Goal: Task Accomplishment & Management: Complete application form

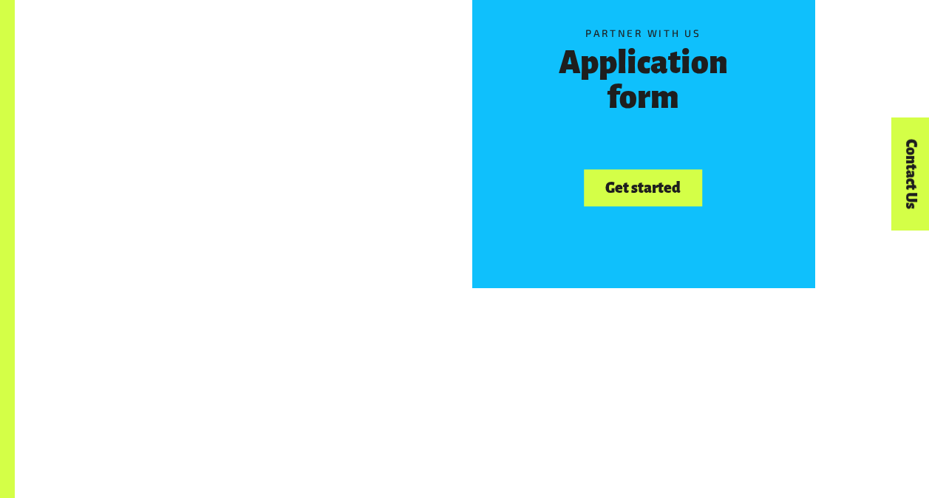
scroll to position [871, 0]
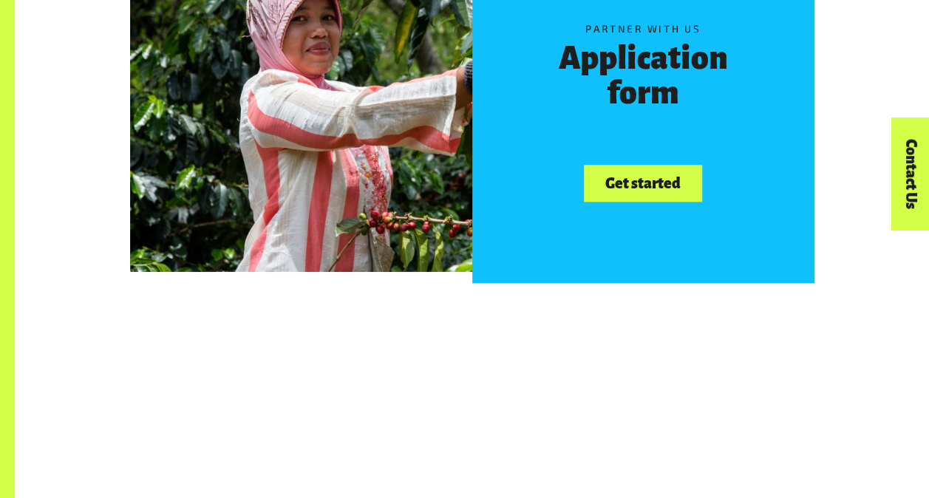
click at [611, 177] on link "Get started" at bounding box center [643, 184] width 118 height 38
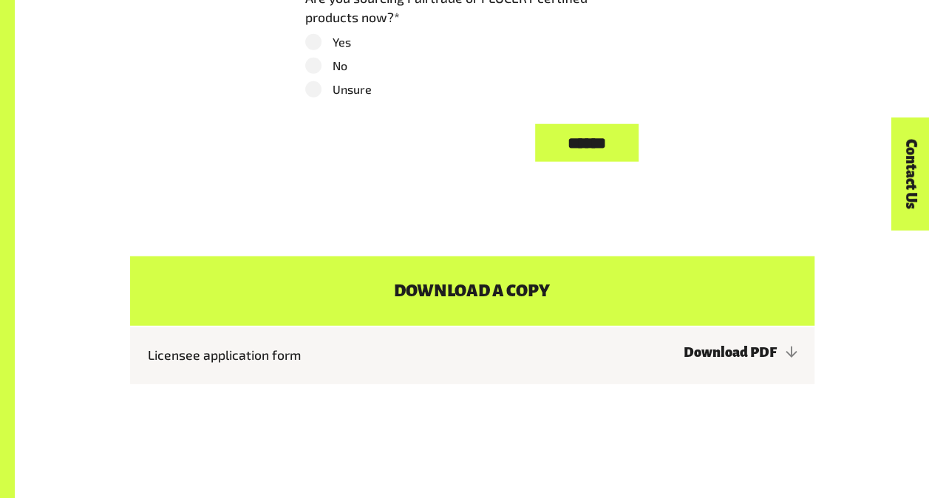
scroll to position [1846, 0]
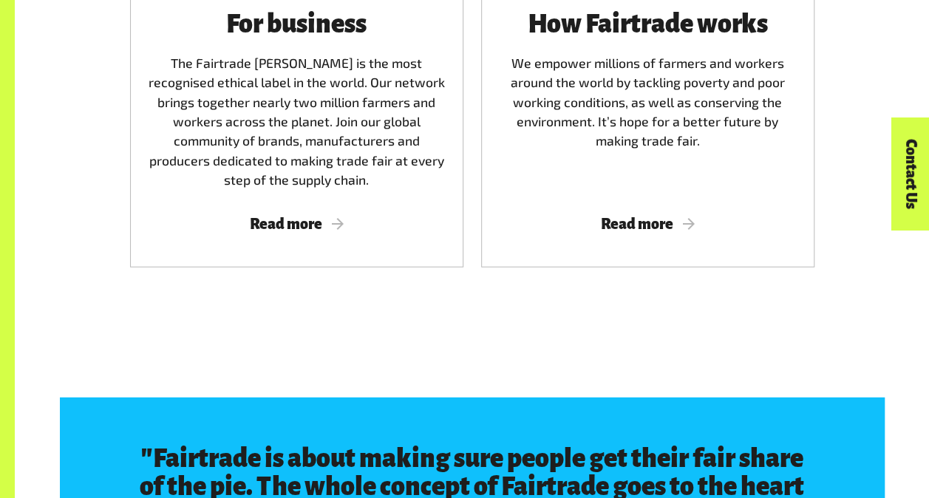
scroll to position [2165, 0]
